Goal: Use online tool/utility: Utilize a website feature to perform a specific function

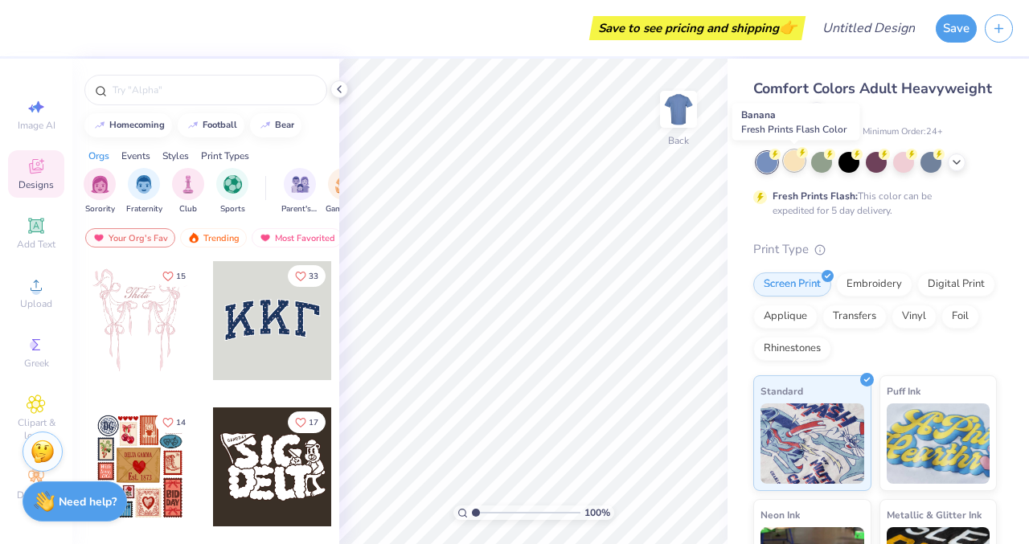
click at [790, 157] on div at bounding box center [793, 160] width 21 height 21
click at [822, 166] on div at bounding box center [821, 160] width 21 height 21
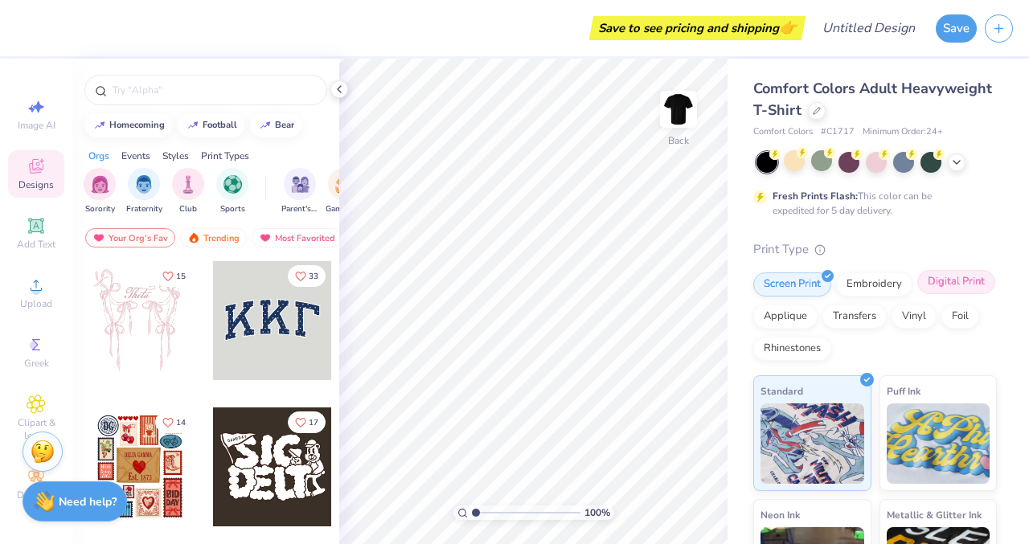
click at [917, 294] on div "Digital Print" at bounding box center [956, 282] width 78 height 24
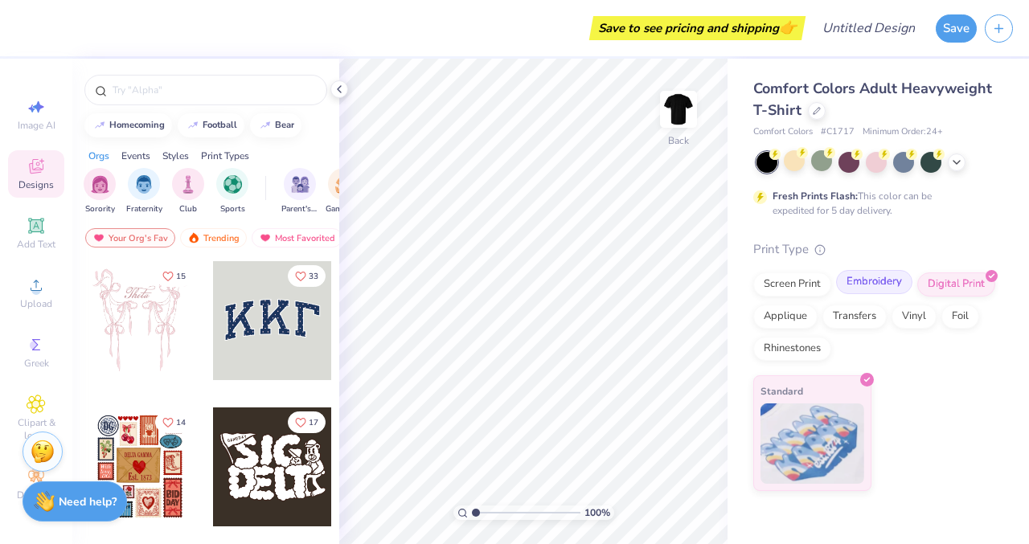
click at [857, 288] on div "Embroidery" at bounding box center [874, 282] width 76 height 24
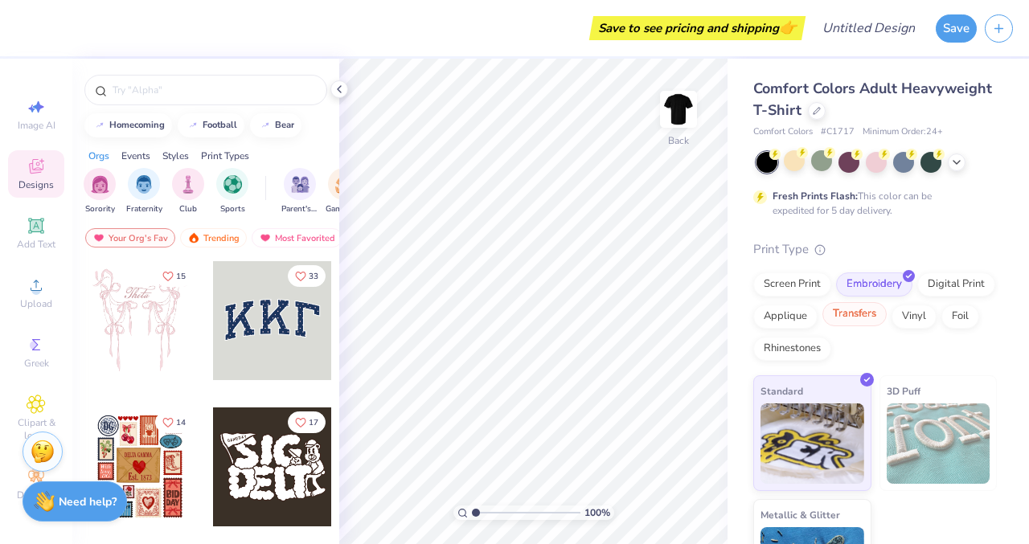
click at [886, 307] on div "Transfers" at bounding box center [854, 314] width 64 height 24
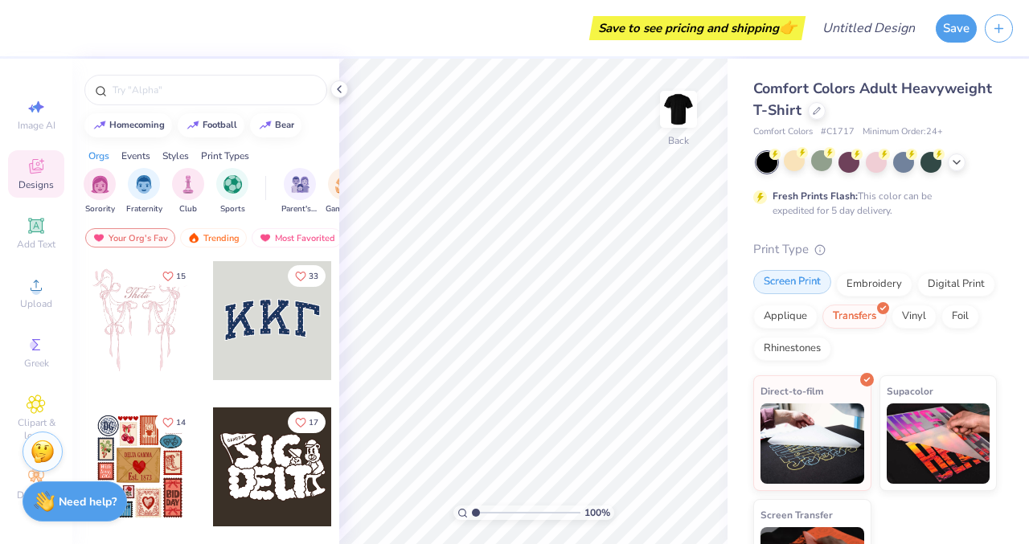
click at [786, 287] on div "Screen Print" at bounding box center [792, 282] width 78 height 24
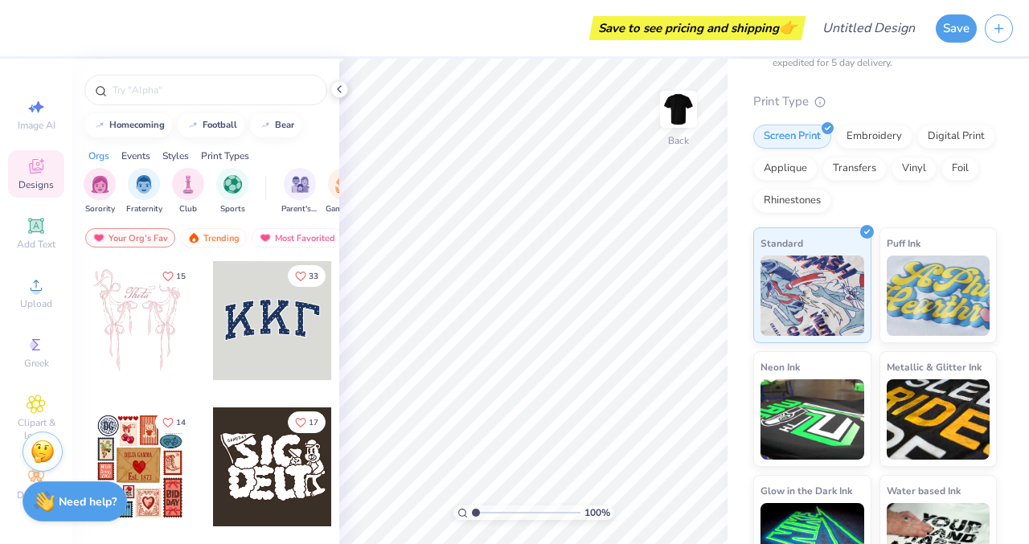
scroll to position [194, 0]
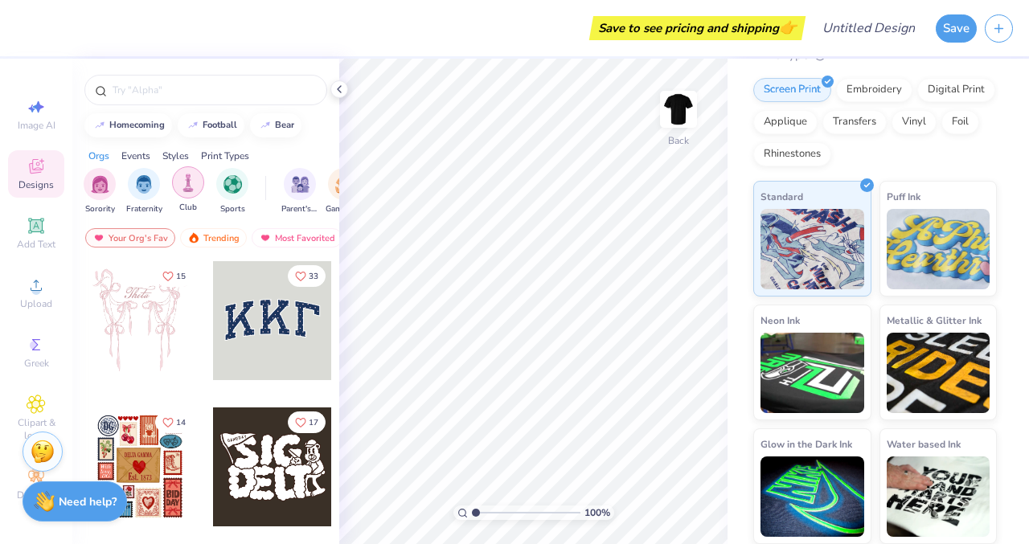
click at [186, 197] on div "filter for Club" at bounding box center [188, 182] width 32 height 32
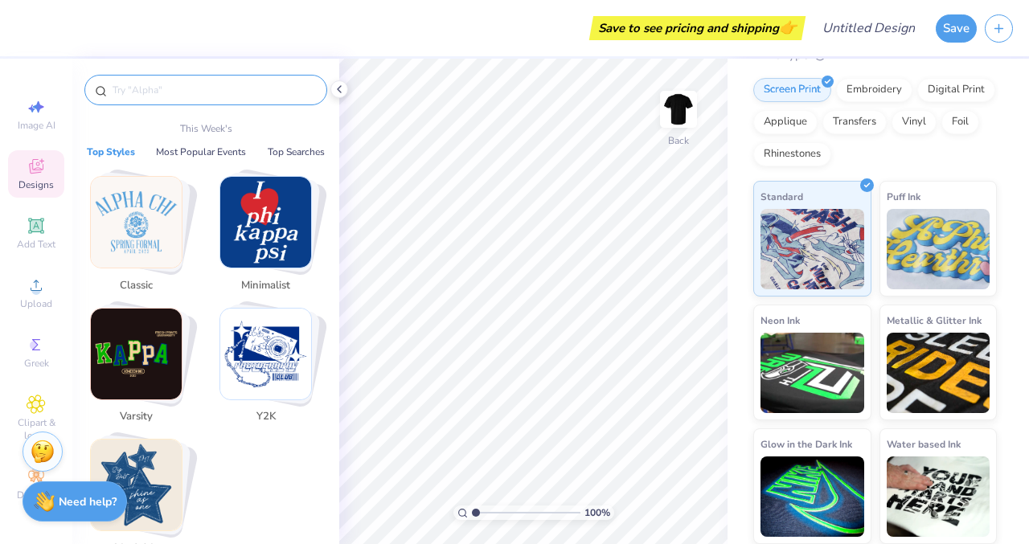
click at [136, 88] on input "text" at bounding box center [214, 90] width 206 height 16
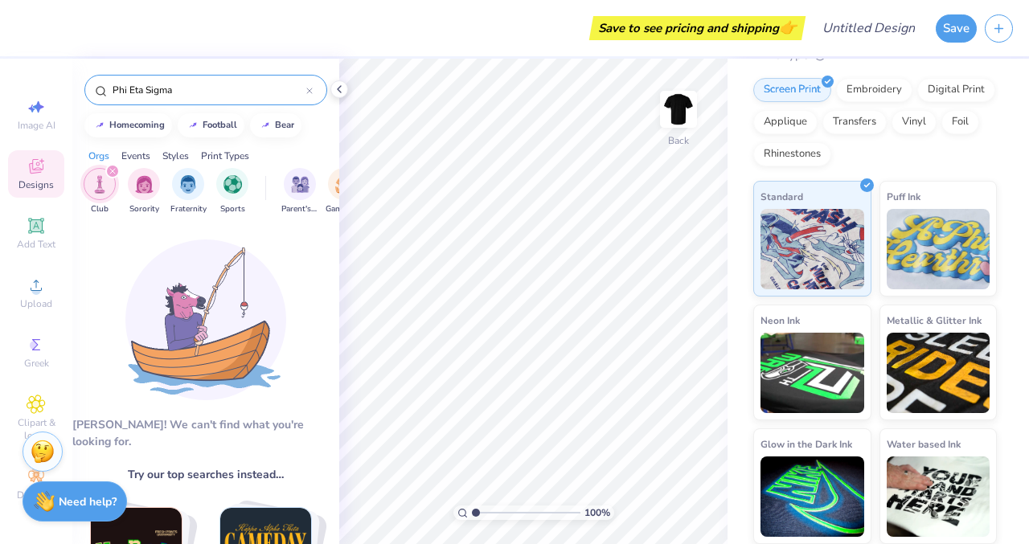
type input "Phi Eta Sigma"
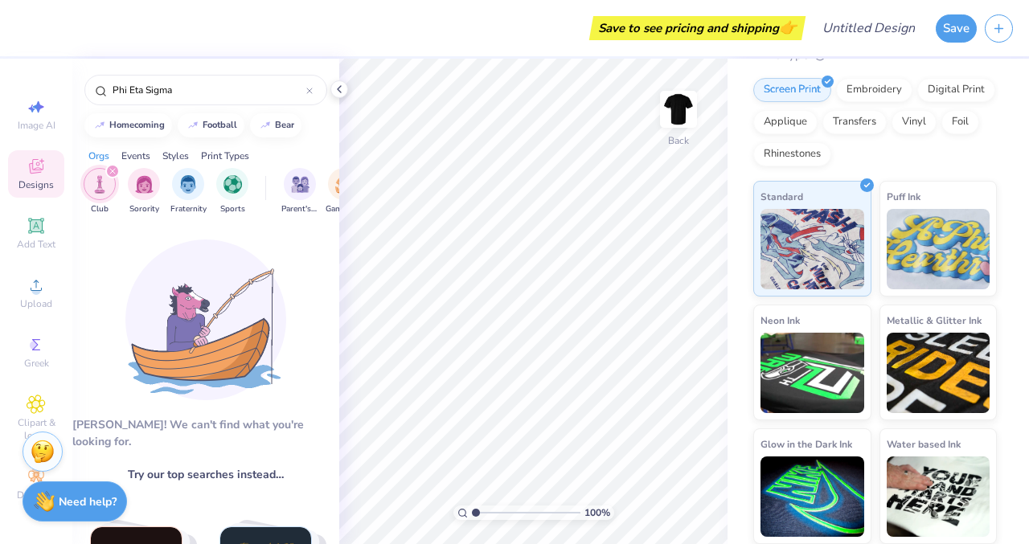
click at [113, 171] on icon "filter for Club" at bounding box center [112, 171] width 6 height 6
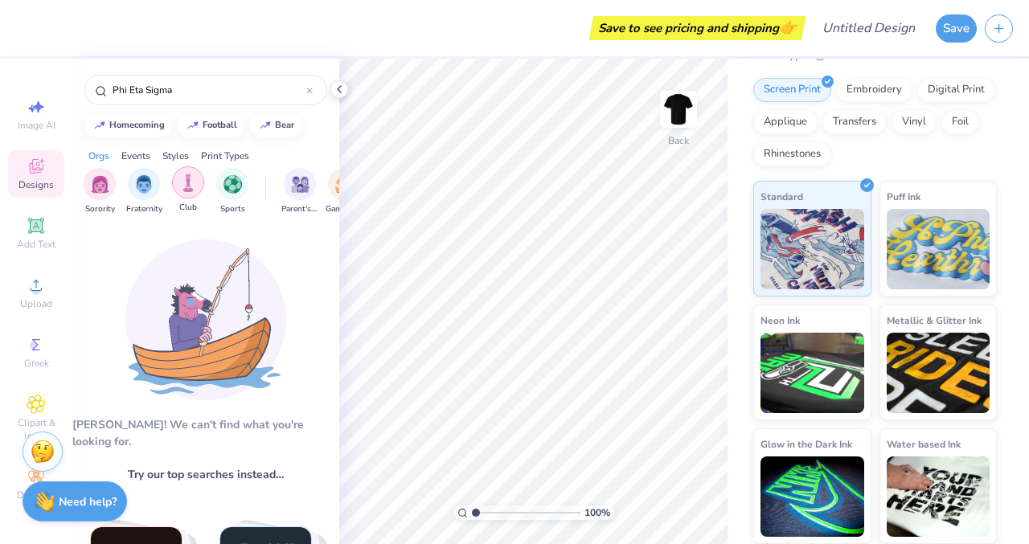
click at [187, 188] on img "filter for Club" at bounding box center [188, 183] width 18 height 18
click at [311, 94] on icon at bounding box center [309, 91] width 6 height 6
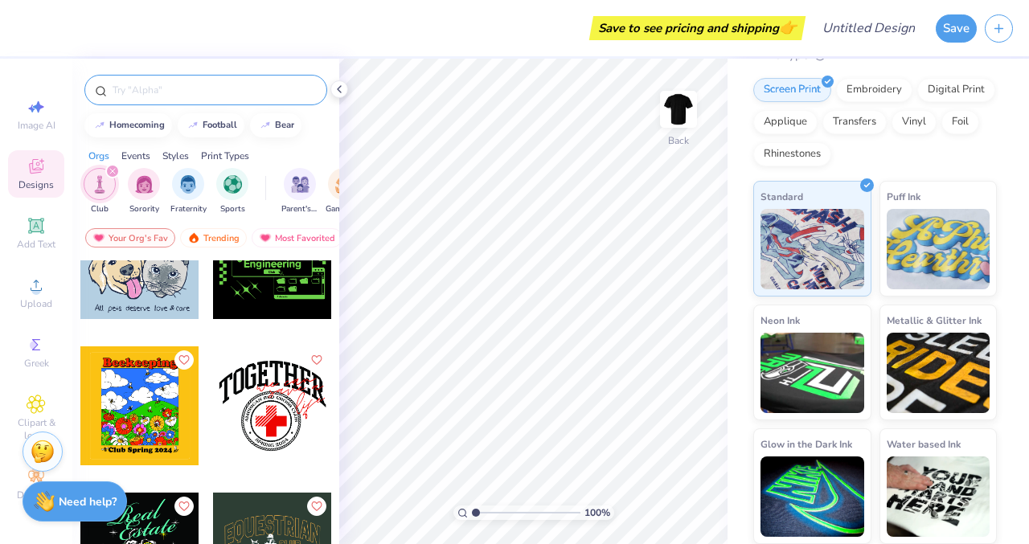
scroll to position [2682, 0]
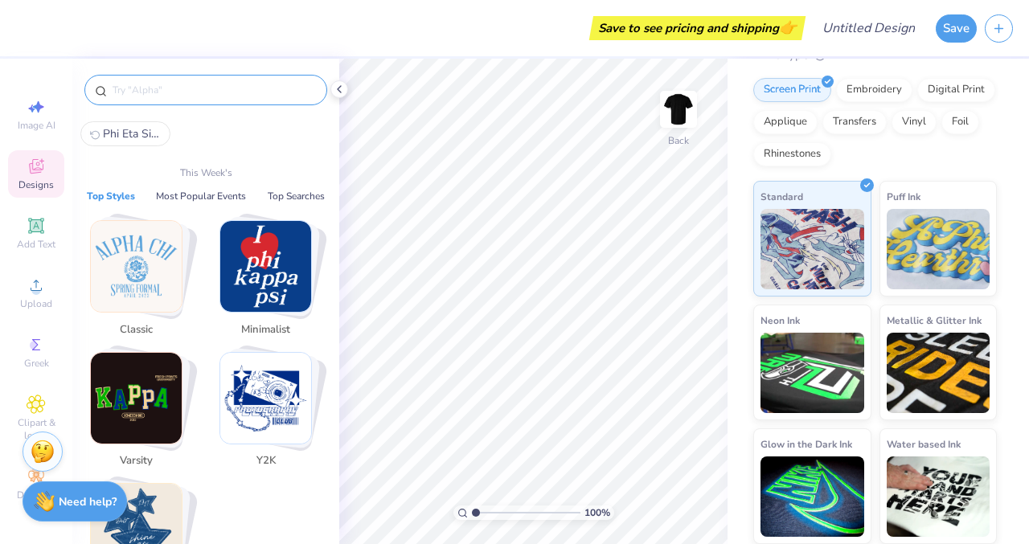
click at [129, 96] on input "text" at bounding box center [214, 90] width 206 height 16
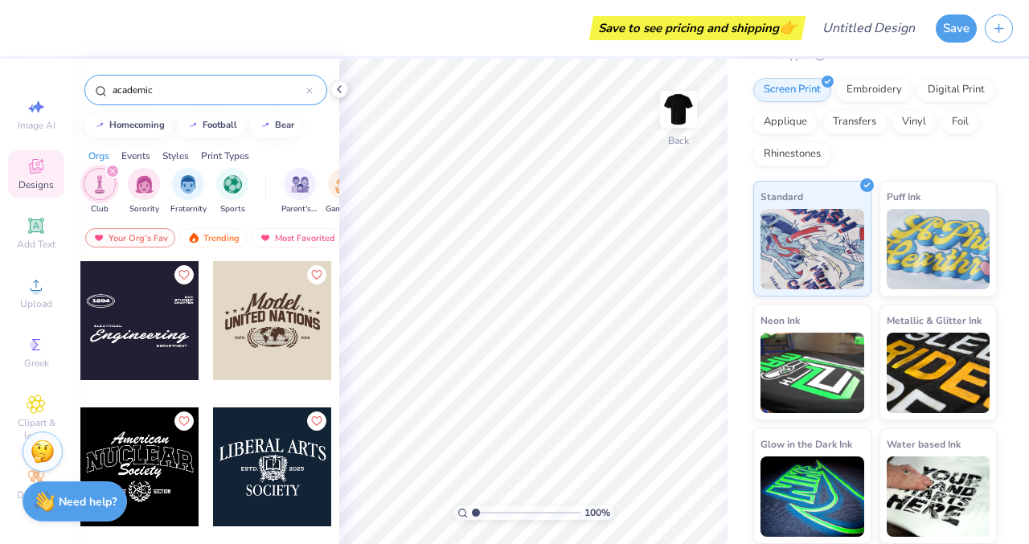
type input "academic"
drag, startPoint x: 334, startPoint y: 287, endPoint x: 332, endPoint y: 342, distance: 54.7
click at [332, 342] on div at bounding box center [205, 431] width 267 height 343
click at [181, 90] on input "academic" at bounding box center [208, 90] width 195 height 16
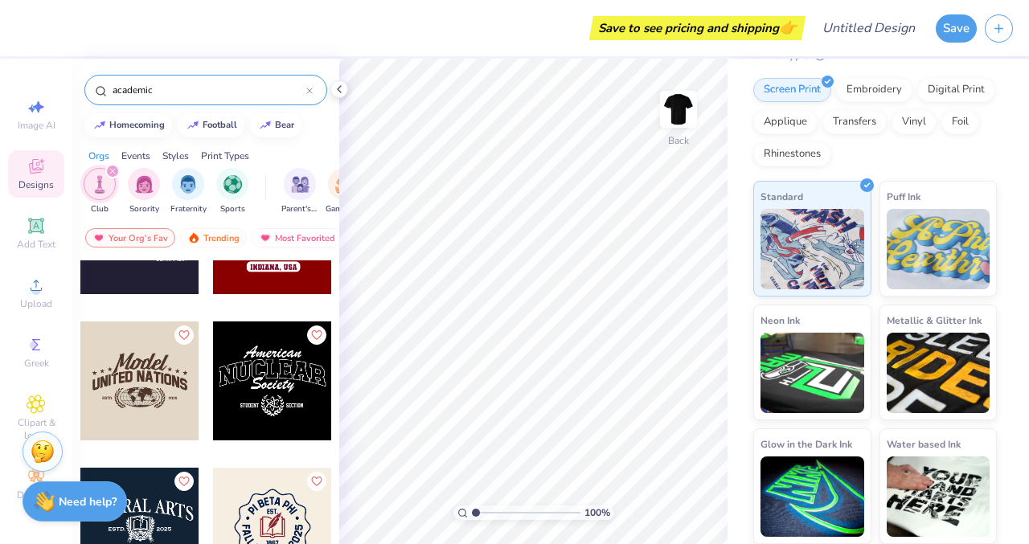
scroll to position [95, 0]
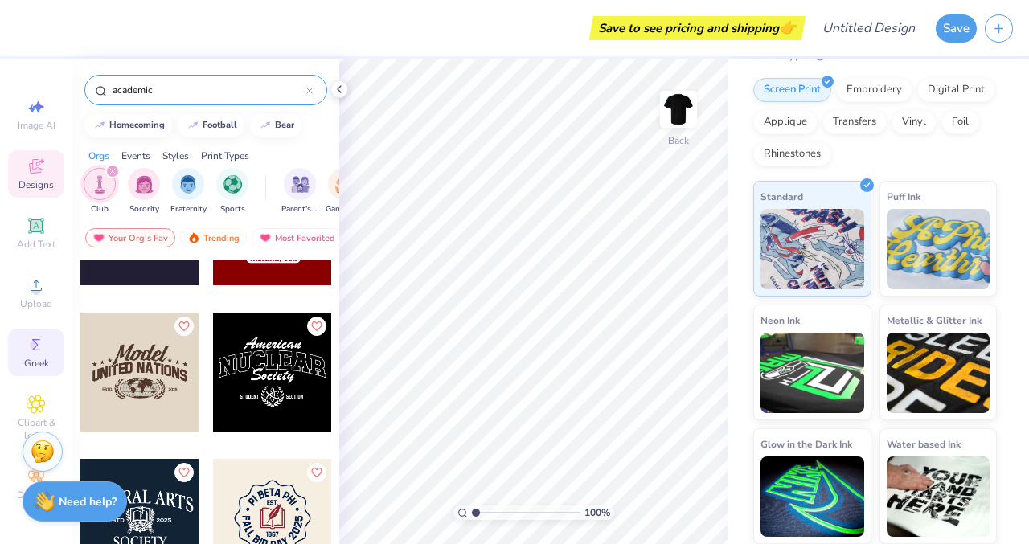
click at [30, 341] on icon at bounding box center [36, 344] width 19 height 19
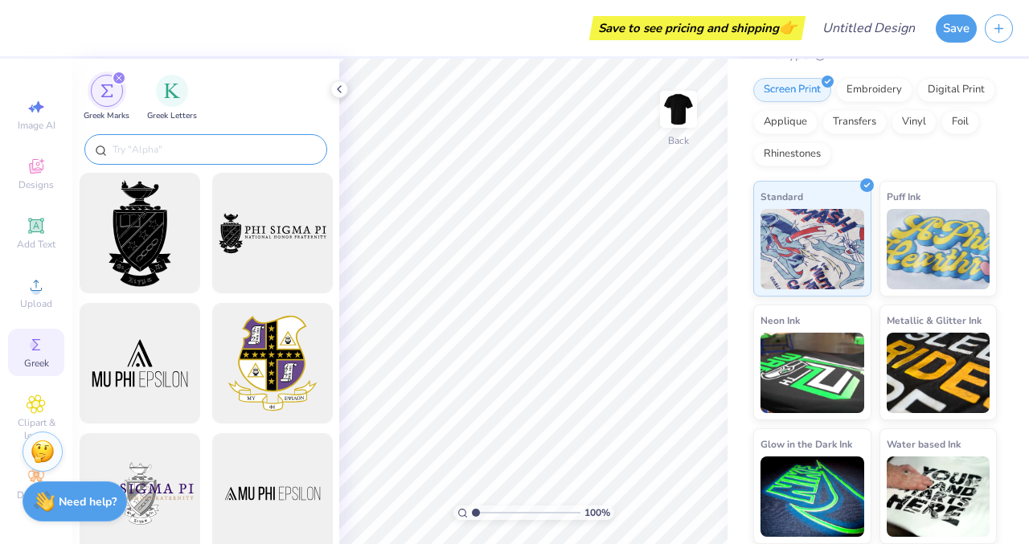
click at [157, 144] on input "text" at bounding box center [214, 149] width 206 height 16
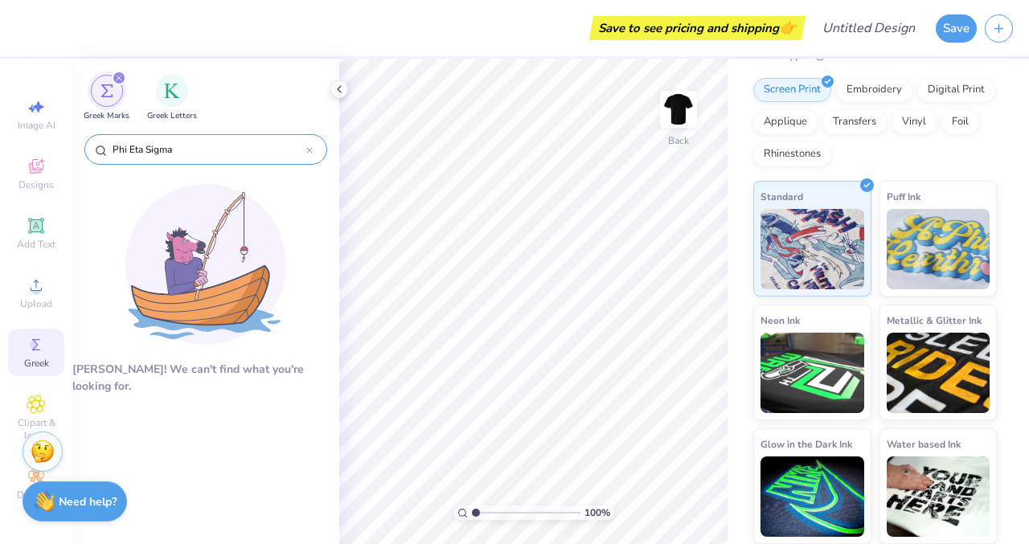
type input "Phi Eta Sigma"
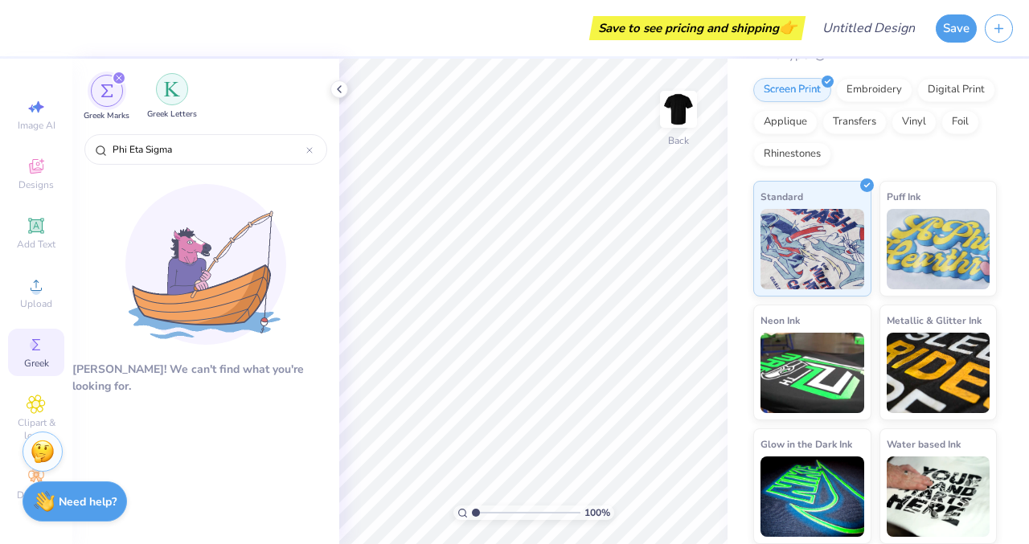
click at [171, 99] on div "filter for Greek Letters" at bounding box center [172, 89] width 32 height 32
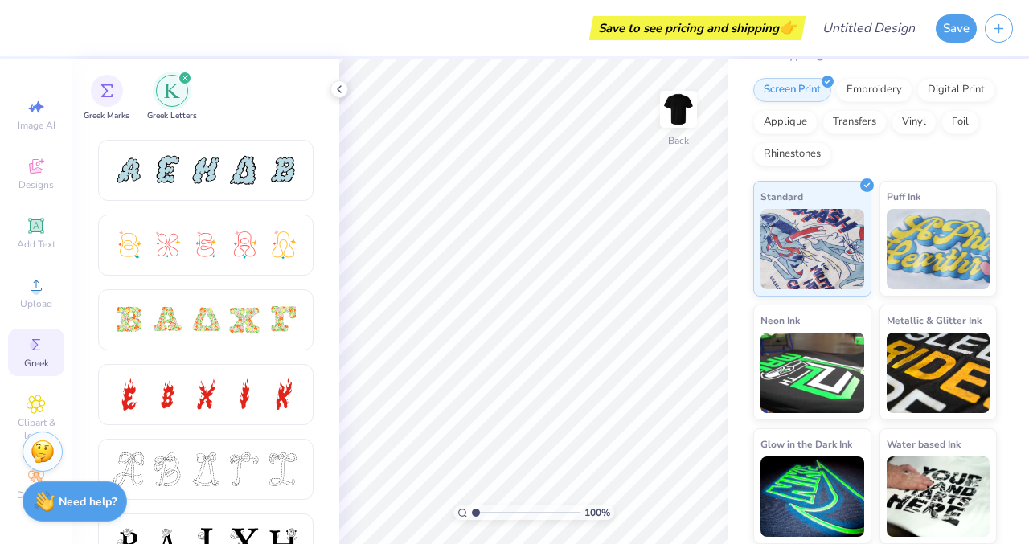
scroll to position [325, 0]
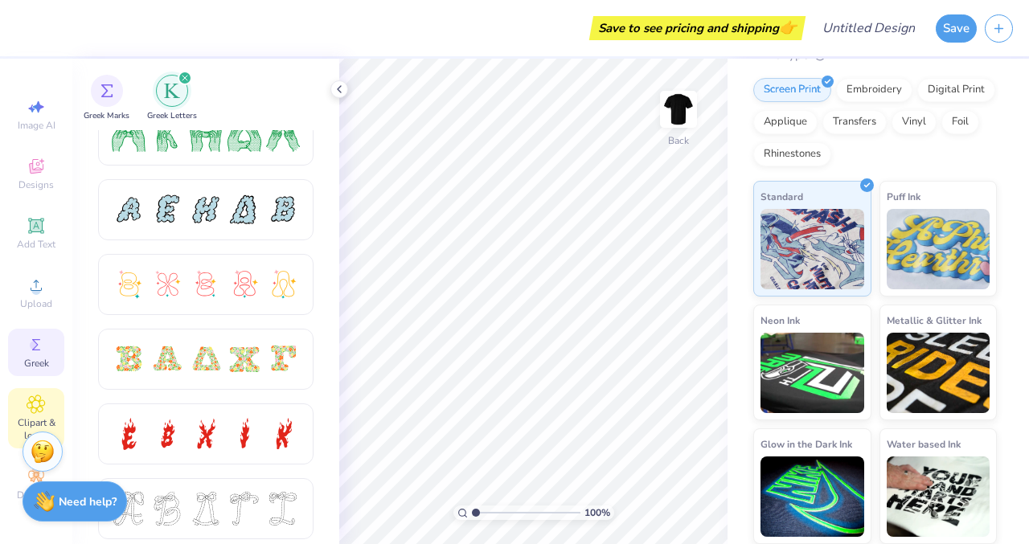
click at [42, 403] on icon at bounding box center [36, 404] width 18 height 19
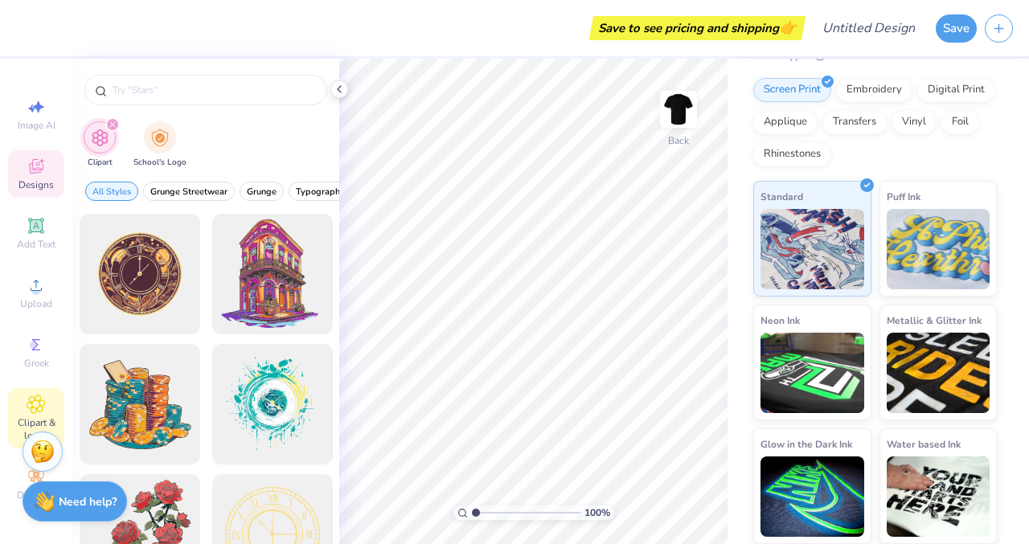
click at [40, 174] on icon at bounding box center [36, 166] width 19 height 19
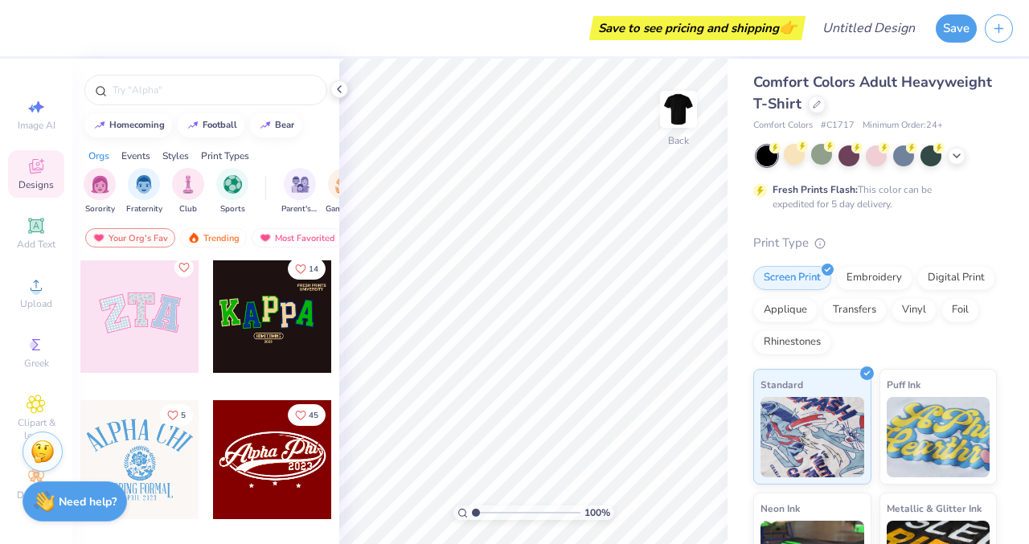
scroll to position [0, 0]
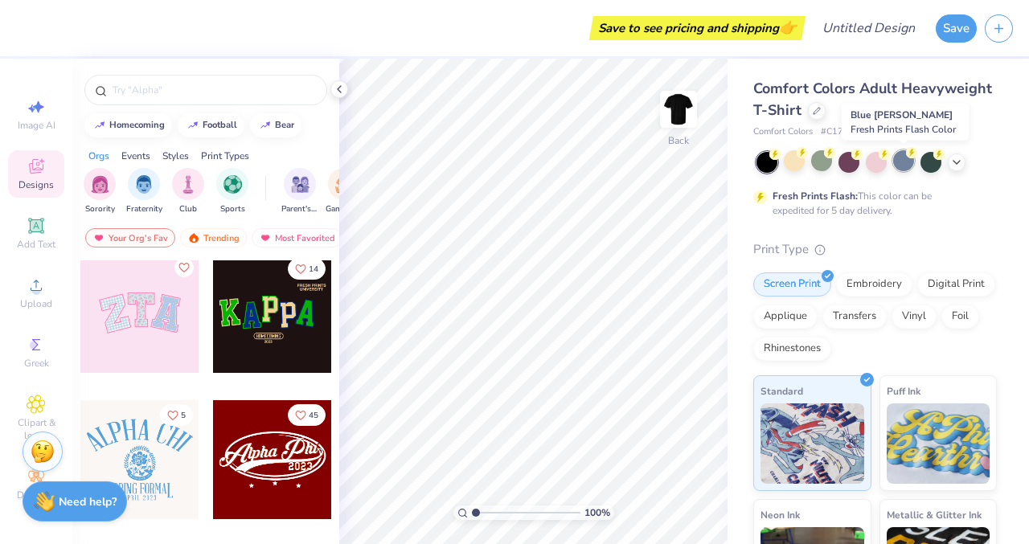
click at [907, 162] on div at bounding box center [903, 160] width 21 height 21
click at [965, 152] on div at bounding box center [876, 162] width 240 height 21
click at [958, 162] on icon at bounding box center [956, 160] width 13 height 13
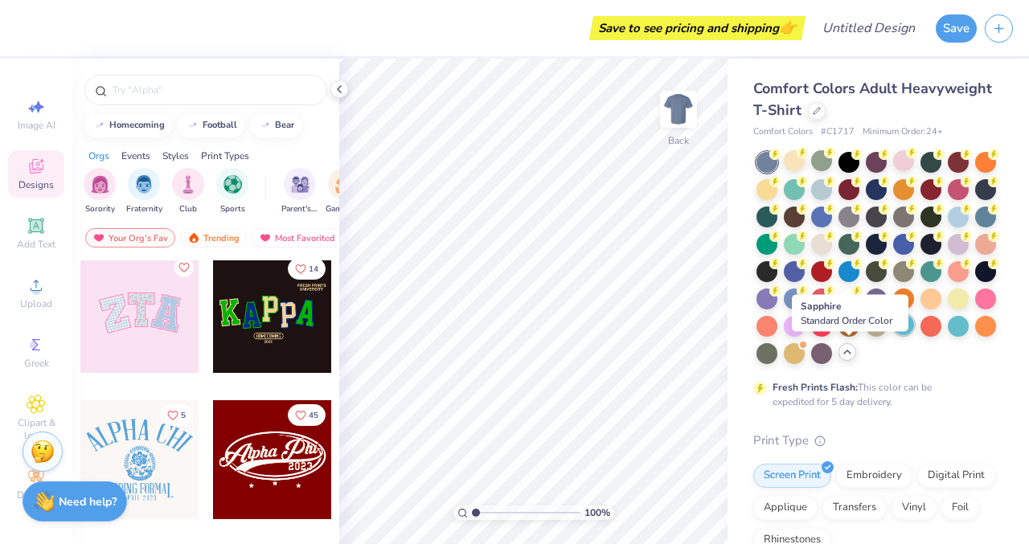
click at [893, 335] on div at bounding box center [903, 324] width 21 height 21
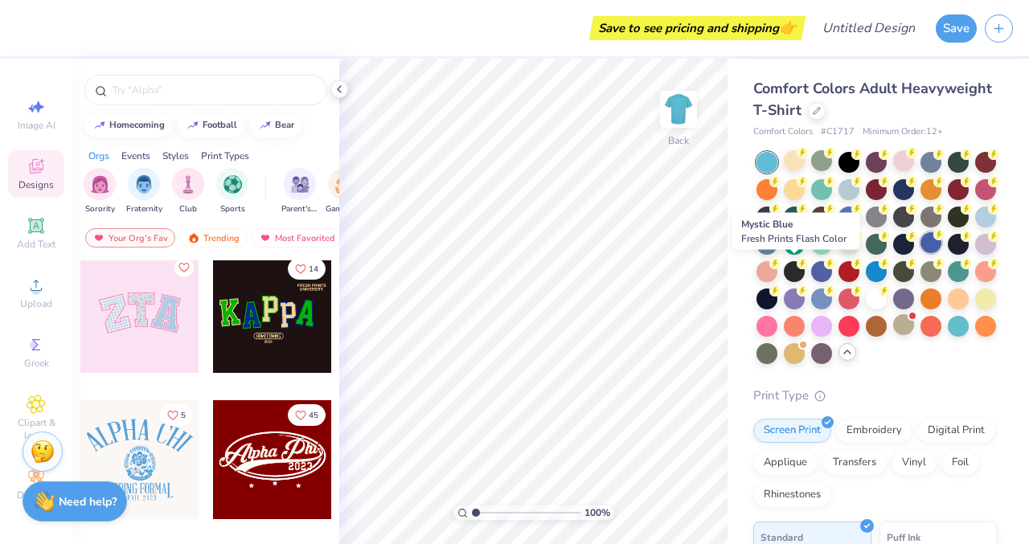
click at [920, 253] on div at bounding box center [930, 242] width 21 height 21
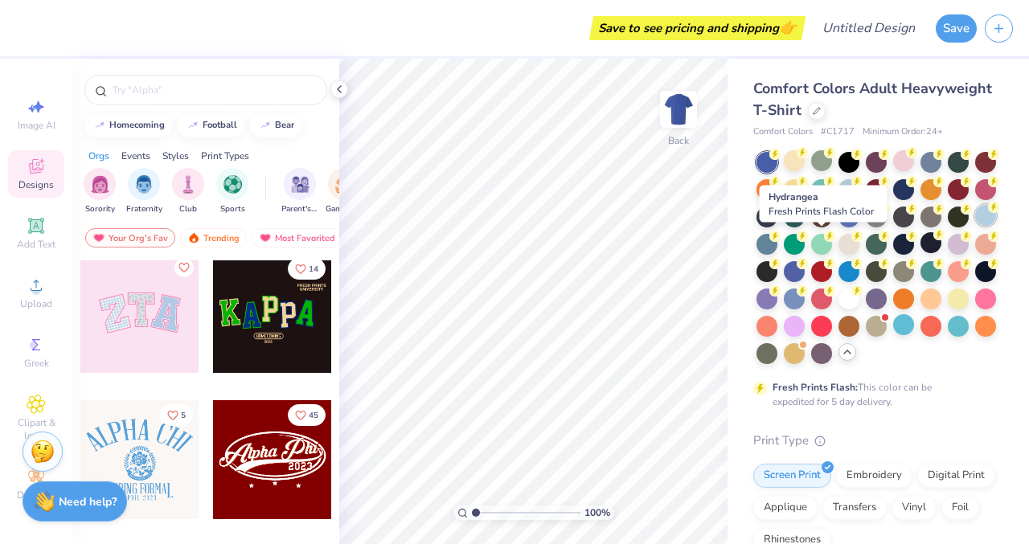
click at [975, 226] on div at bounding box center [985, 215] width 21 height 21
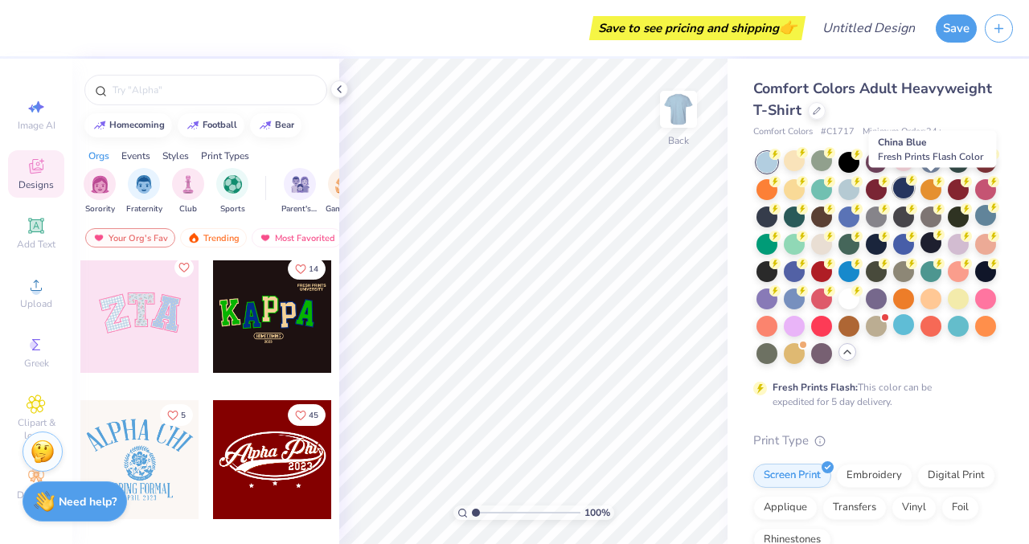
click at [914, 188] on div at bounding box center [903, 188] width 21 height 21
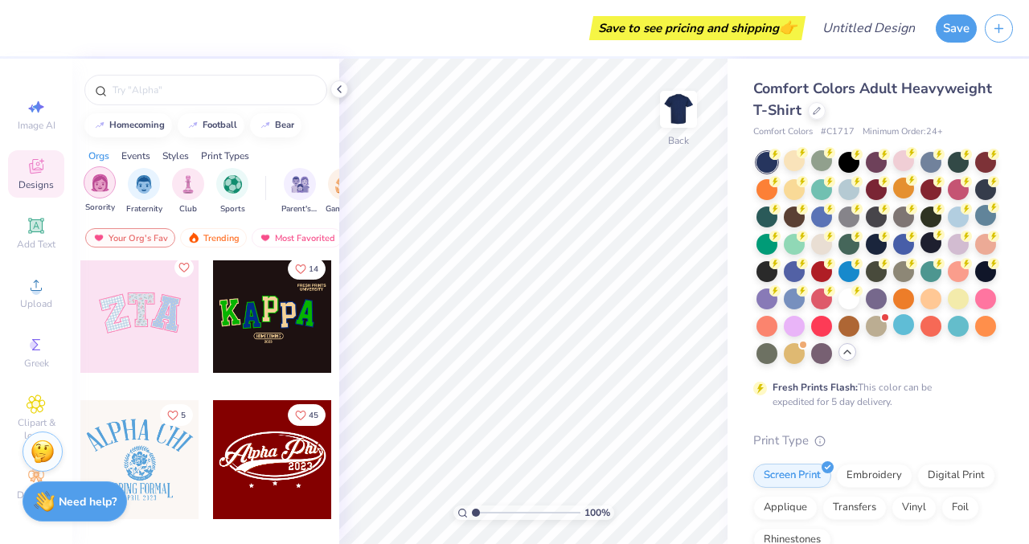
click at [92, 171] on div "filter for Sorority" at bounding box center [100, 182] width 32 height 32
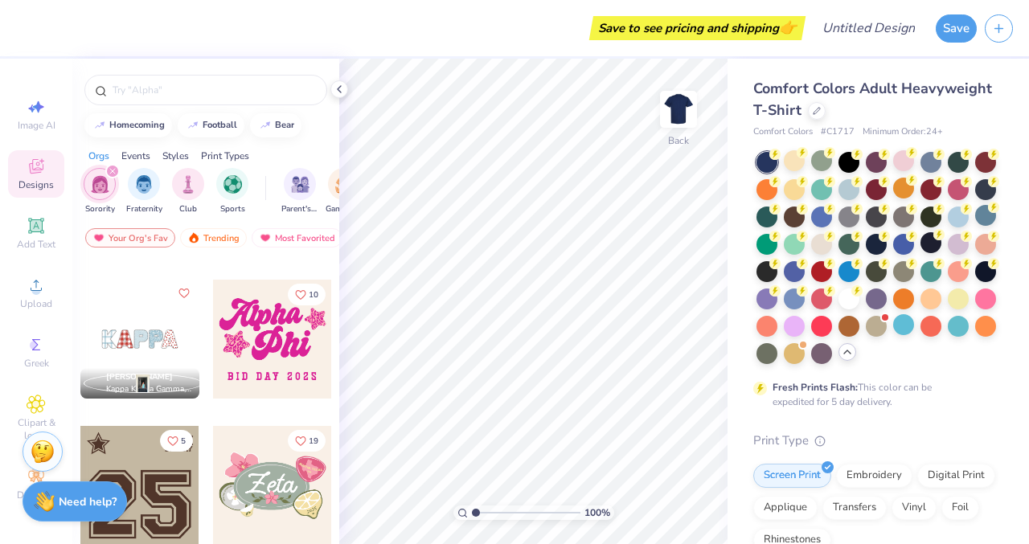
scroll to position [1006, 0]
click at [18, 120] on span "Image AI" at bounding box center [37, 125] width 38 height 13
select select "4"
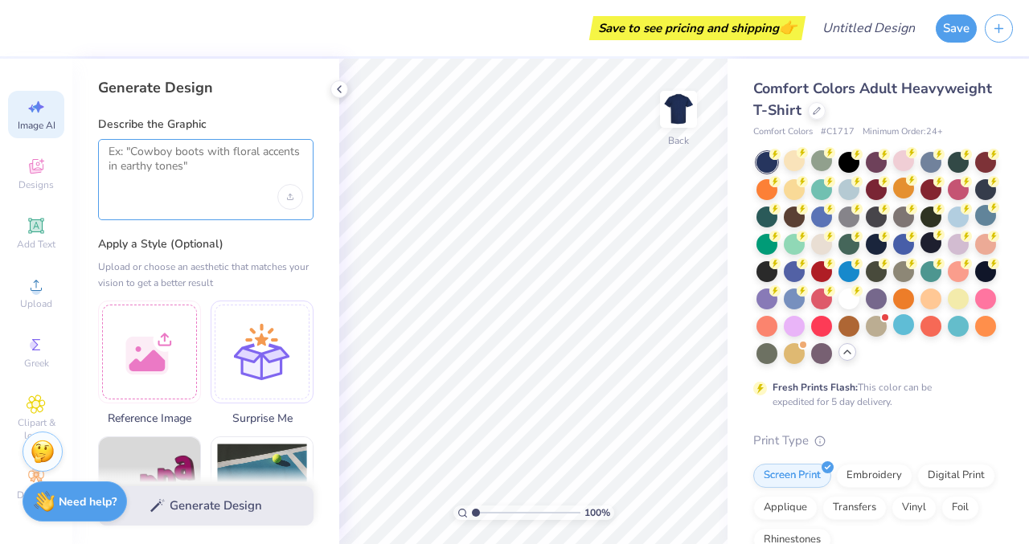
click at [209, 168] on textarea at bounding box center [205, 165] width 194 height 40
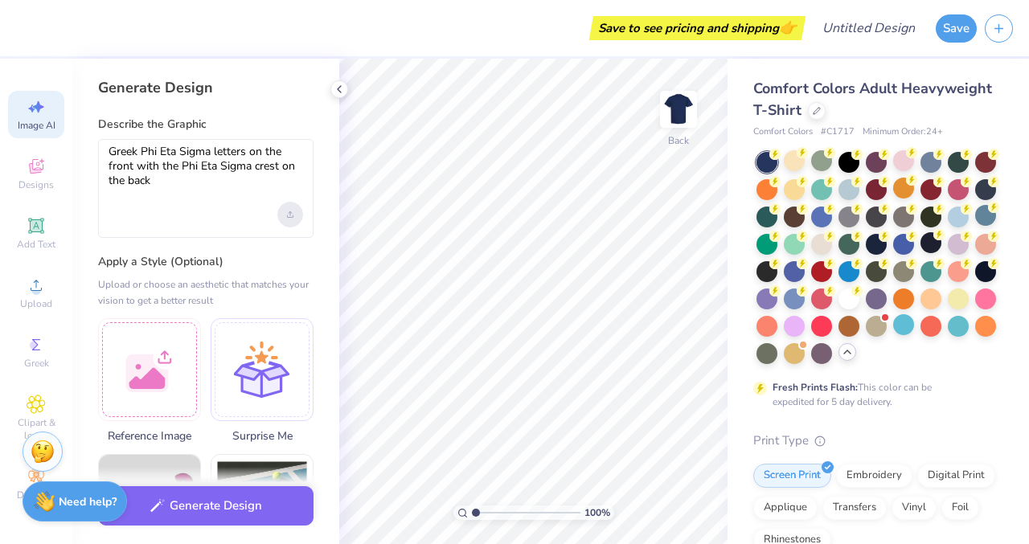
click at [287, 219] on div "Upload image" at bounding box center [290, 215] width 26 height 26
click at [248, 190] on textarea "Greek Phi Eta Sigma letters on the front with the Phi Eta Sigma crest on the ba…" at bounding box center [205, 174] width 194 height 58
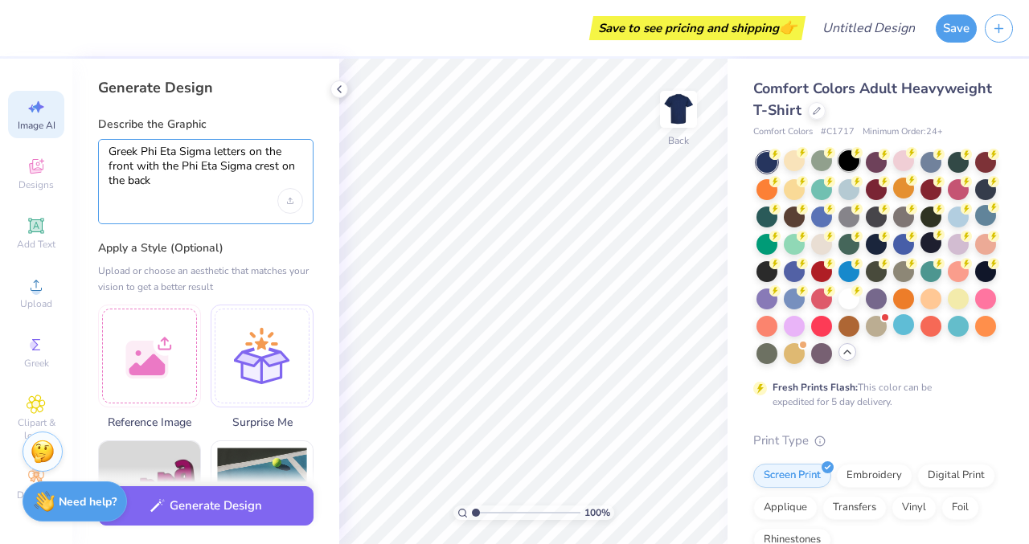
type textarea "Greek Phi Eta Sigma letters on the front with the Phi Eta Sigma crest on the ba…"
click at [851, 167] on div at bounding box center [848, 160] width 21 height 21
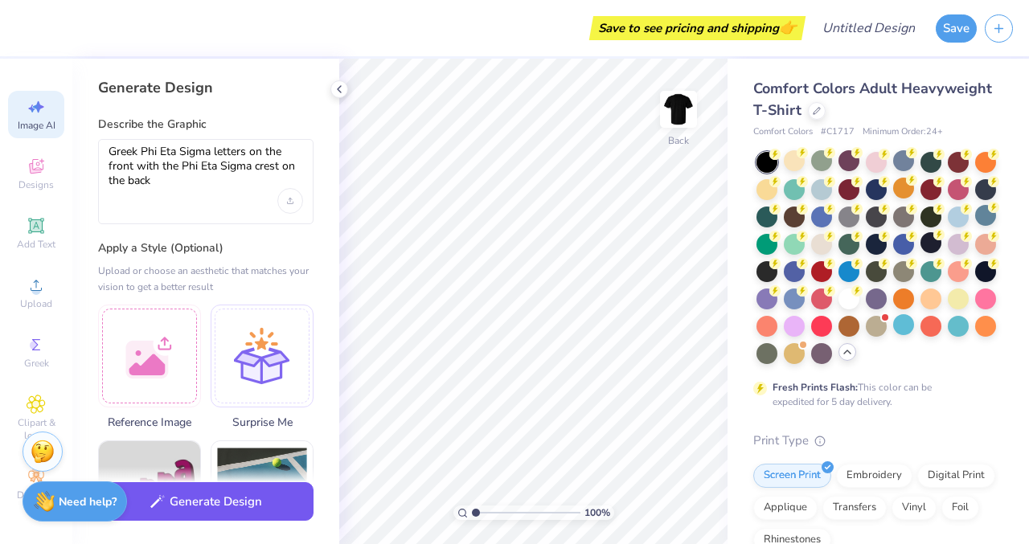
click at [220, 505] on button "Generate Design" at bounding box center [205, 501] width 215 height 39
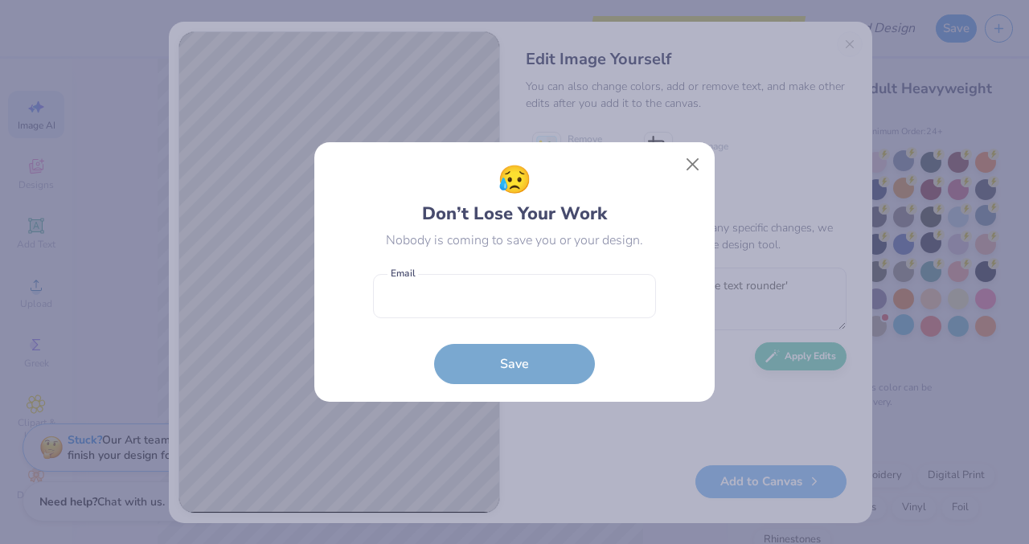
click at [587, 319] on form "Email is a required field Email Save" at bounding box center [514, 325] width 283 height 118
click at [693, 170] on button "Close" at bounding box center [692, 164] width 31 height 31
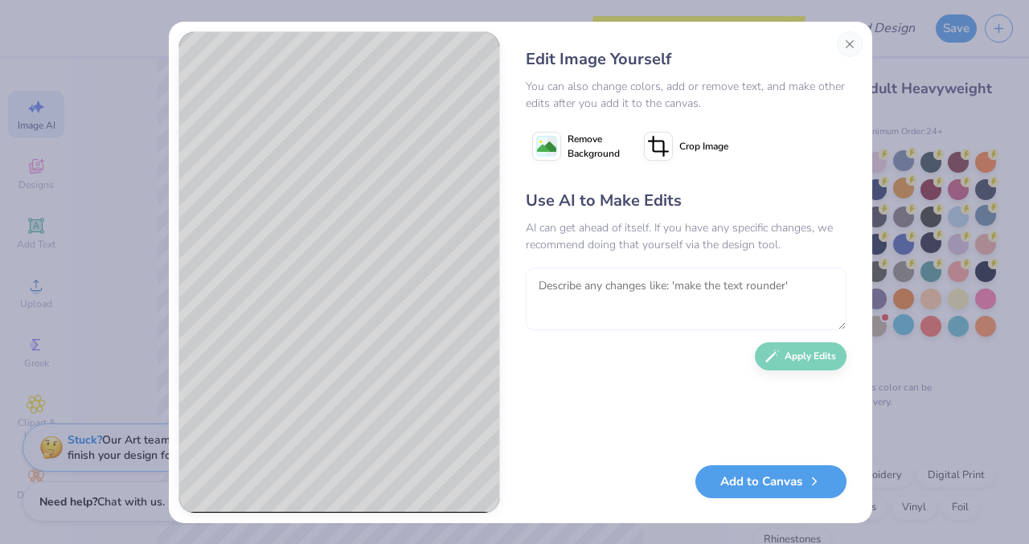
click at [611, 310] on textarea at bounding box center [686, 299] width 321 height 63
type textarea "Make all the letters gold, and use the official crest"
click at [776, 359] on button "Apply Edits" at bounding box center [801, 352] width 92 height 28
